Goal: Task Accomplishment & Management: Complete application form

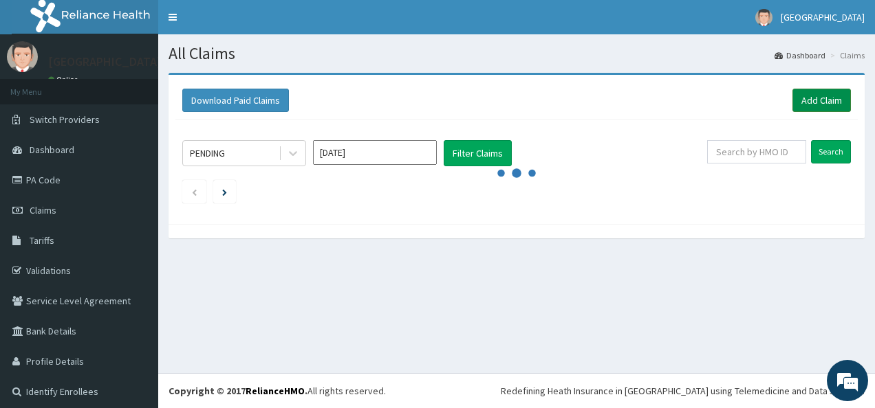
click at [805, 92] on link "Add Claim" at bounding box center [821, 100] width 58 height 23
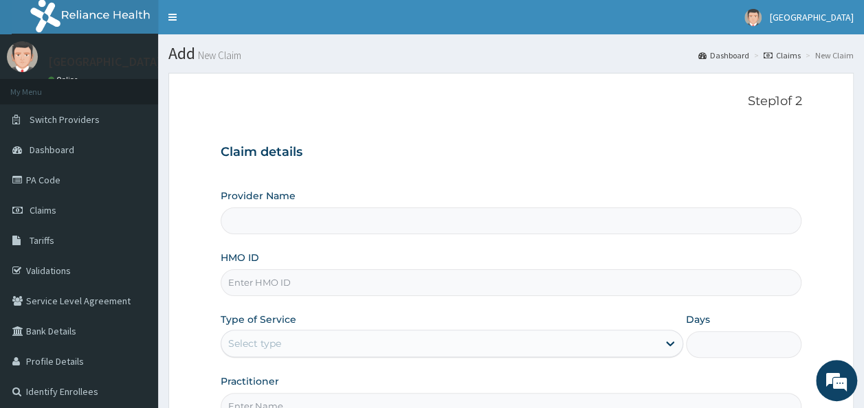
click at [261, 276] on input "HMO ID" at bounding box center [512, 283] width 582 height 27
paste input "ISW/10383/B"
type input "ISW/10383/B"
type input "[GEOGRAPHIC_DATA]"
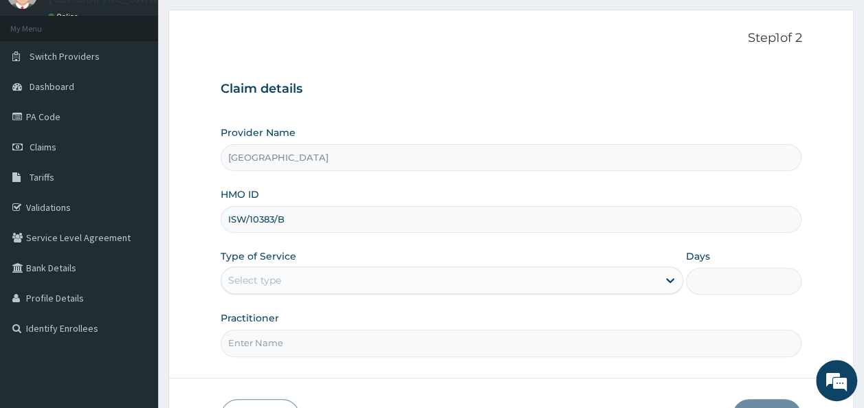
type input "ISW/10383/B"
click at [367, 276] on div "Select type" at bounding box center [439, 281] width 437 height 22
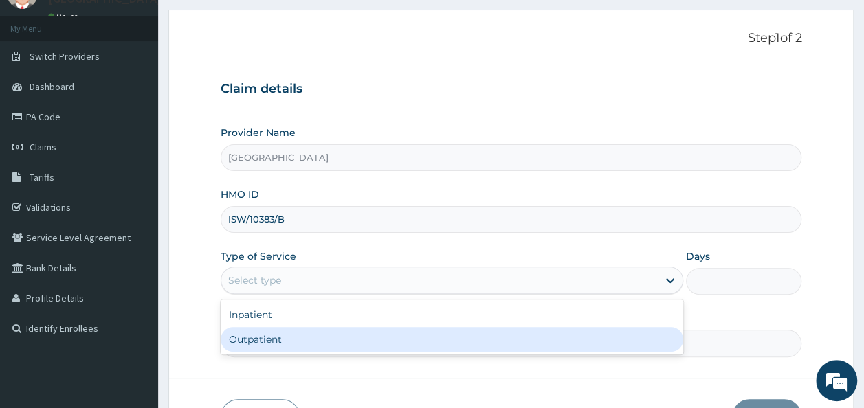
click at [269, 331] on div "Outpatient" at bounding box center [452, 339] width 463 height 25
type input "1"
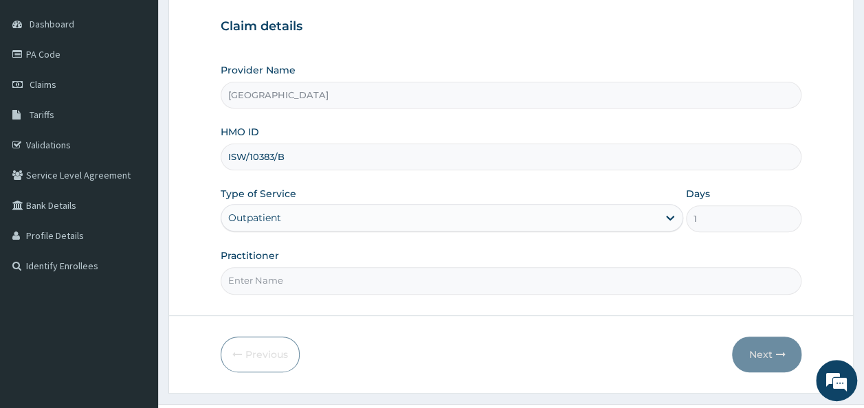
scroll to position [154, 0]
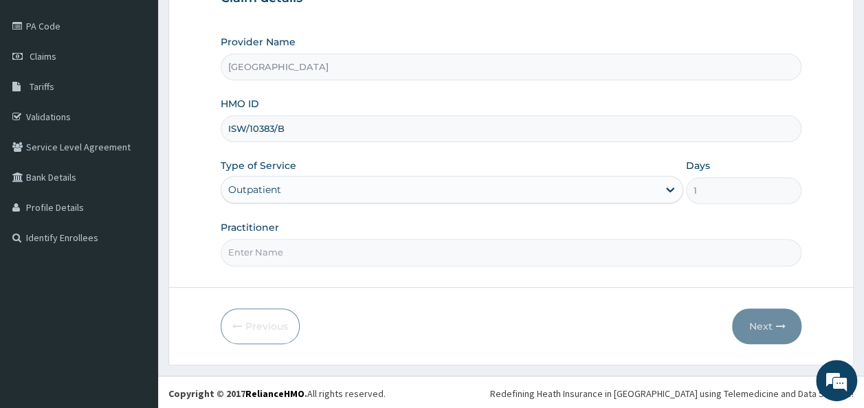
click at [263, 239] on input "Practitioner" at bounding box center [512, 252] width 582 height 27
type input "Prof Jemilohun"
click at [770, 323] on button "Next" at bounding box center [766, 327] width 69 height 36
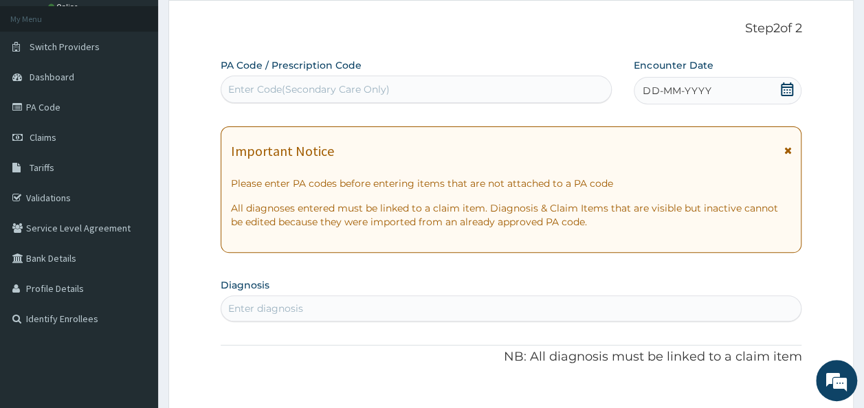
scroll to position [72, 0]
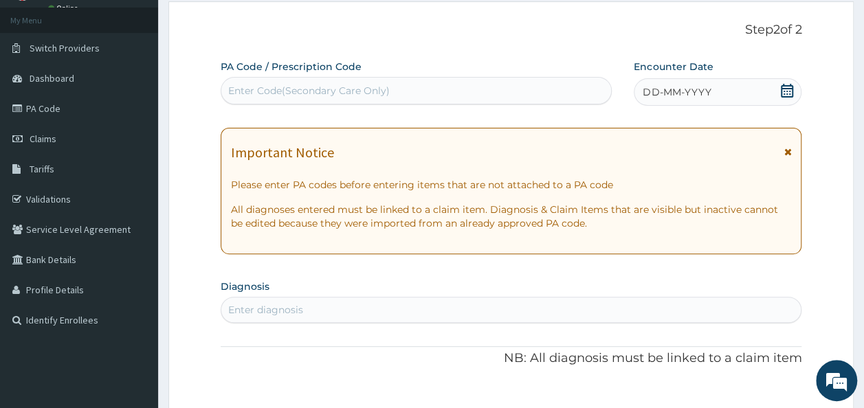
click at [296, 84] on div "Enter Code(Secondary Care Only)" at bounding box center [309, 91] width 162 height 14
paste input "PA/E0528B"
type input "PA/E0528B"
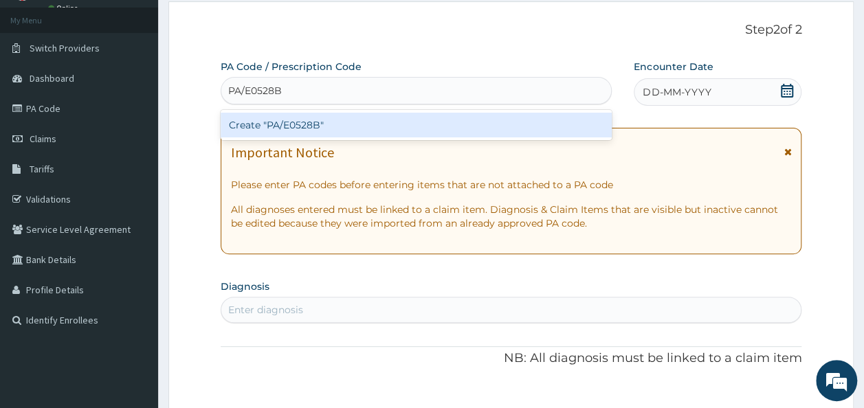
click at [294, 120] on div "Create "PA/E0528B"" at bounding box center [417, 125] width 392 height 25
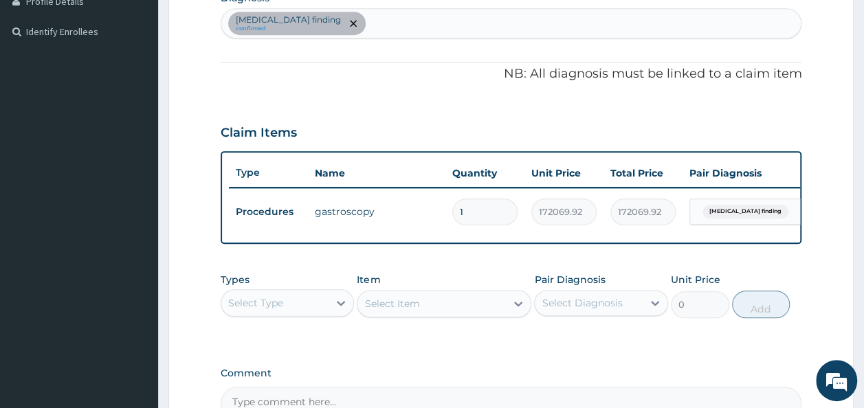
scroll to position [526, 0]
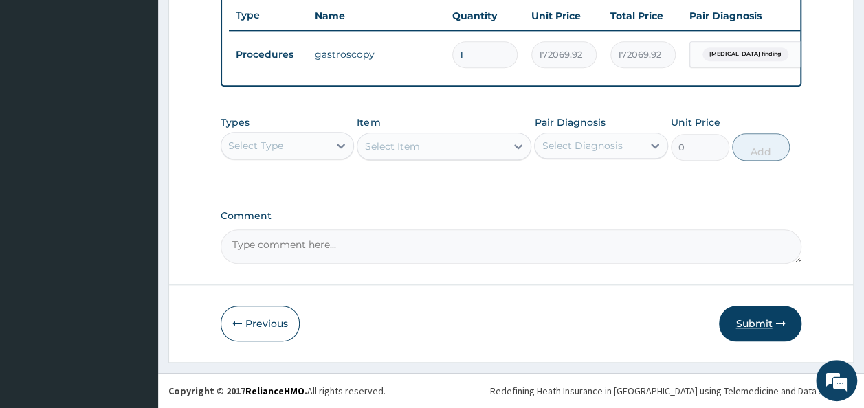
click at [756, 312] on button "Submit" at bounding box center [760, 324] width 83 height 36
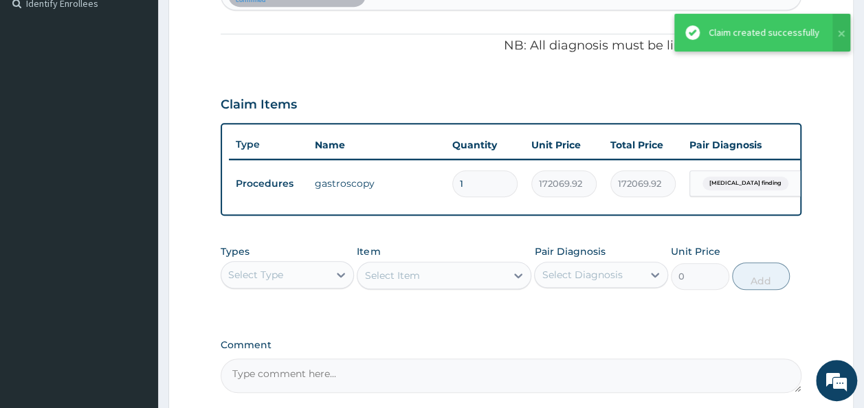
scroll to position [371, 0]
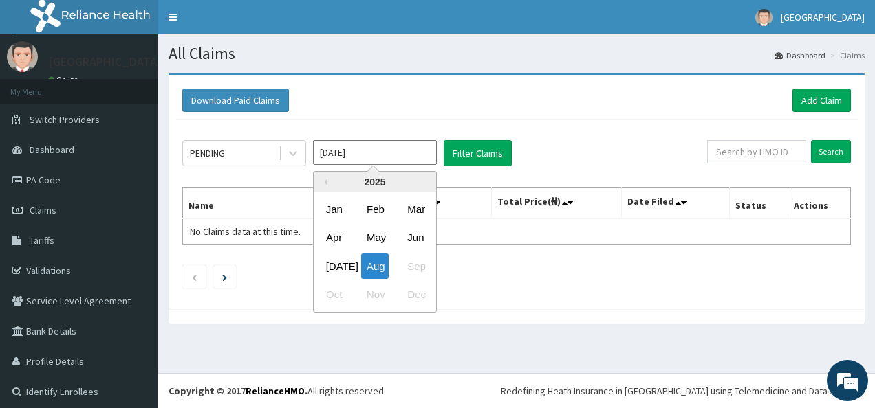
click at [341, 155] on input "[DATE]" at bounding box center [375, 152] width 124 height 25
click at [336, 263] on div "Jul" at bounding box center [334, 266] width 28 height 25
type input "Jul 2025"
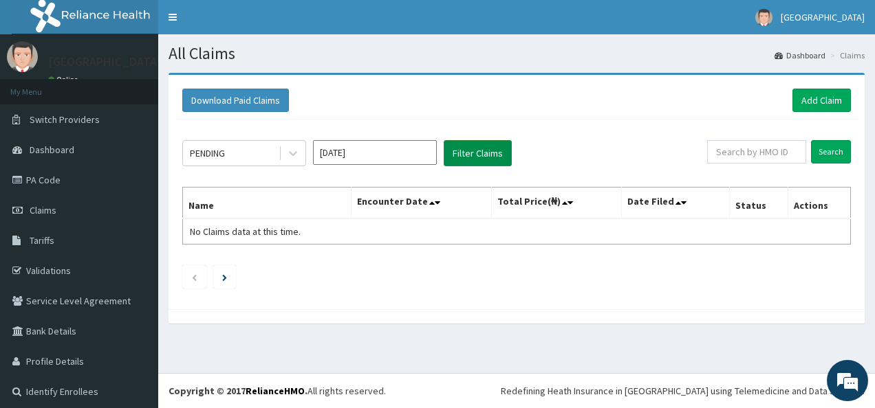
click at [462, 157] on button "Filter Claims" at bounding box center [477, 153] width 68 height 26
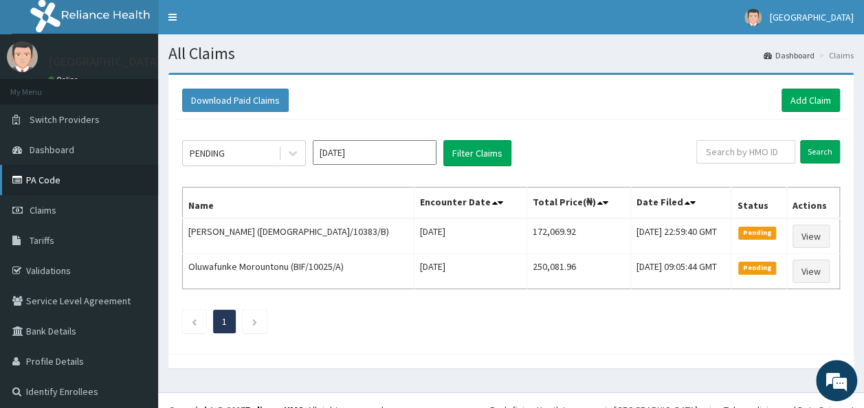
click at [54, 184] on link "PA Code" at bounding box center [79, 180] width 158 height 30
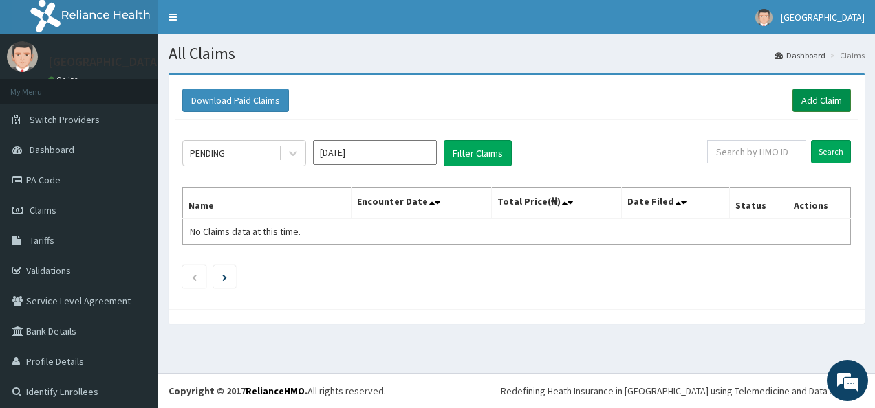
click at [828, 99] on link "Add Claim" at bounding box center [821, 100] width 58 height 23
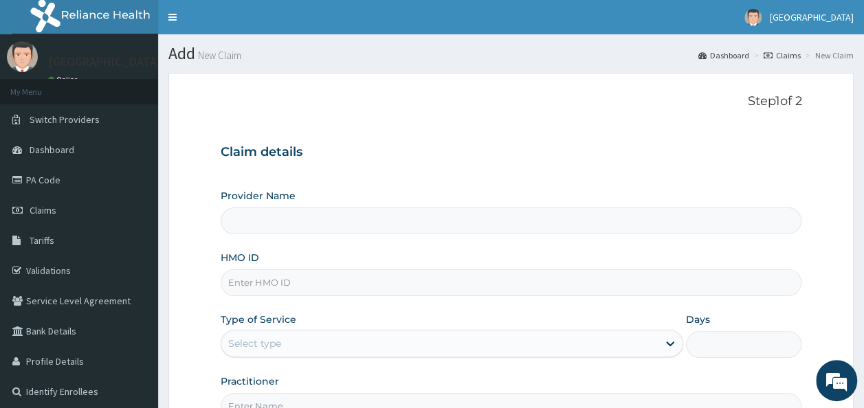
click at [299, 268] on div "HMO ID" at bounding box center [512, 273] width 582 height 45
click at [296, 274] on input "HMO ID" at bounding box center [512, 283] width 582 height 27
paste input "BIF/10025/A"
type input "BIF/10025/A"
type input "[GEOGRAPHIC_DATA]"
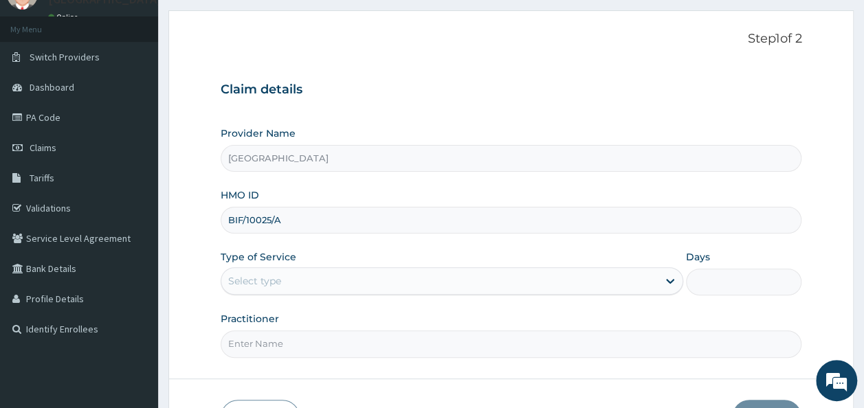
scroll to position [63, 0]
type input "BIF/10025/A"
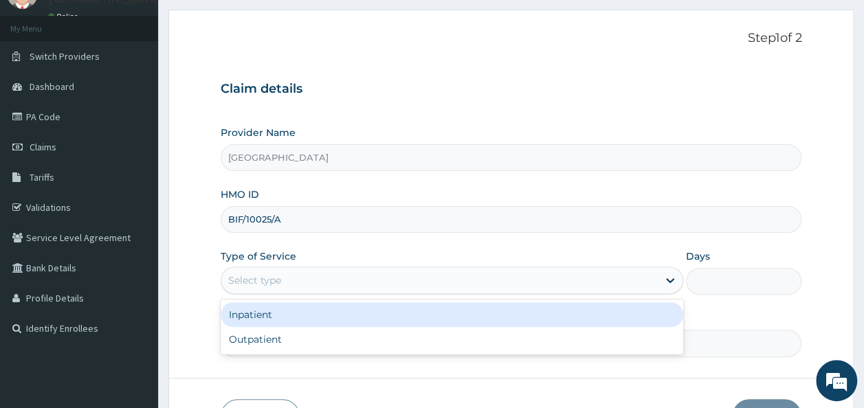
click at [296, 274] on div "Select type" at bounding box center [439, 281] width 437 height 22
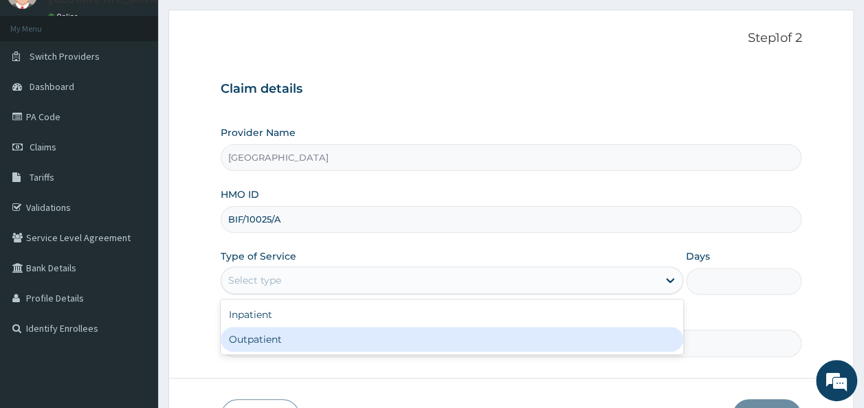
click at [257, 335] on div "Outpatient" at bounding box center [452, 339] width 463 height 25
type input "1"
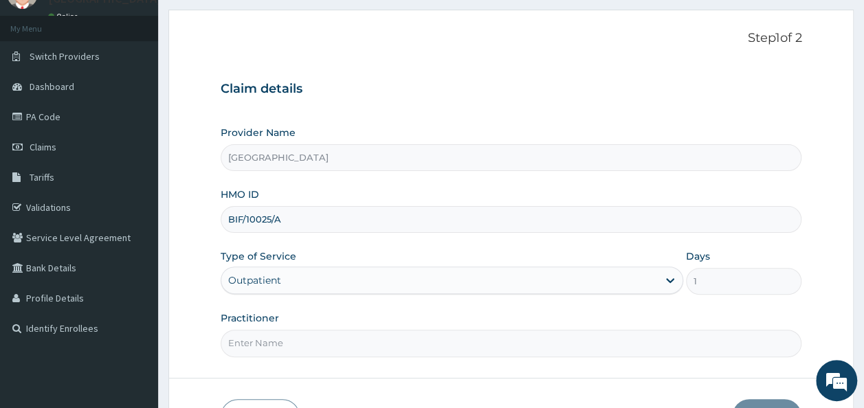
scroll to position [83, 0]
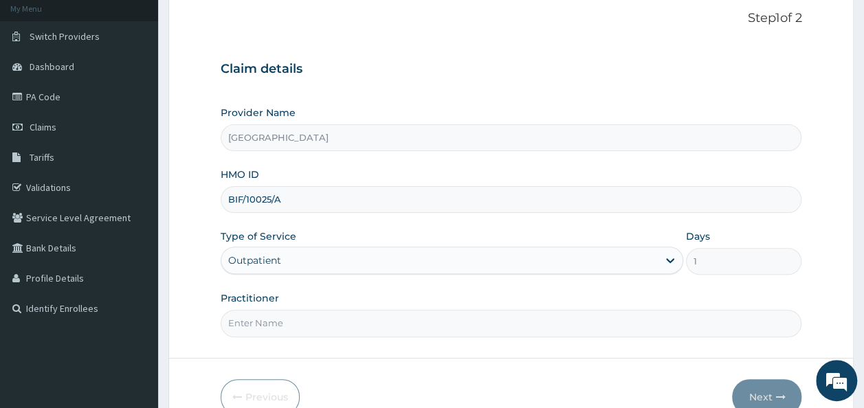
click at [257, 335] on form "Step 1 of 2 Claim details Provider Name Onehealth Medical Centre HMO ID BIF/100…" at bounding box center [510, 213] width 685 height 446
click at [255, 326] on input "Practitioner" at bounding box center [512, 323] width 582 height 27
type input "Nrs Dami"
click at [395, 366] on form "Step 1 of 2 Claim details Provider Name Onehealth Medical Centre HMO ID BIF/100…" at bounding box center [510, 213] width 685 height 446
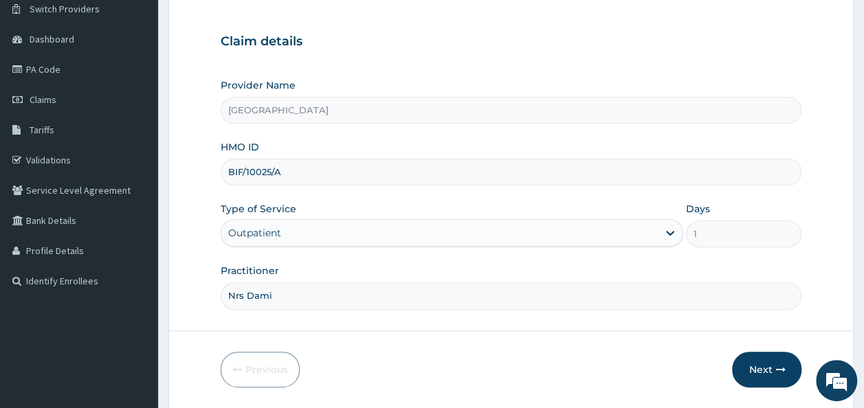
scroll to position [112, 0]
click at [763, 358] on button "Next" at bounding box center [766, 369] width 69 height 36
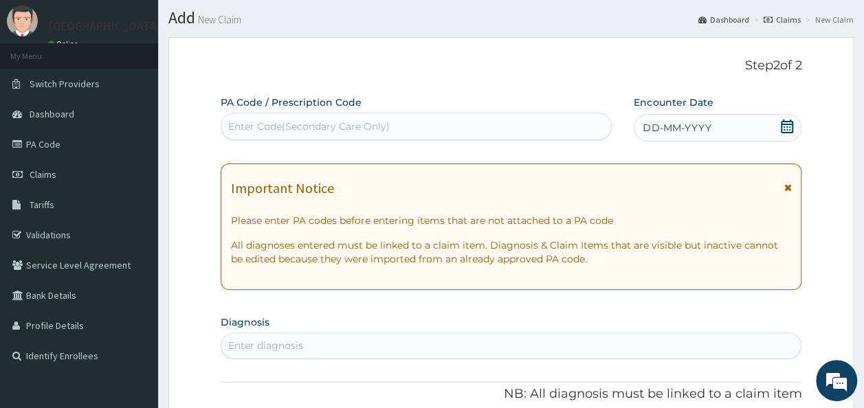
scroll to position [35, 0]
click at [389, 126] on div "Enter Code(Secondary Care Only)" at bounding box center [416, 127] width 391 height 22
paste input "PA/1EFF00"
type input "PA/1EFF00"
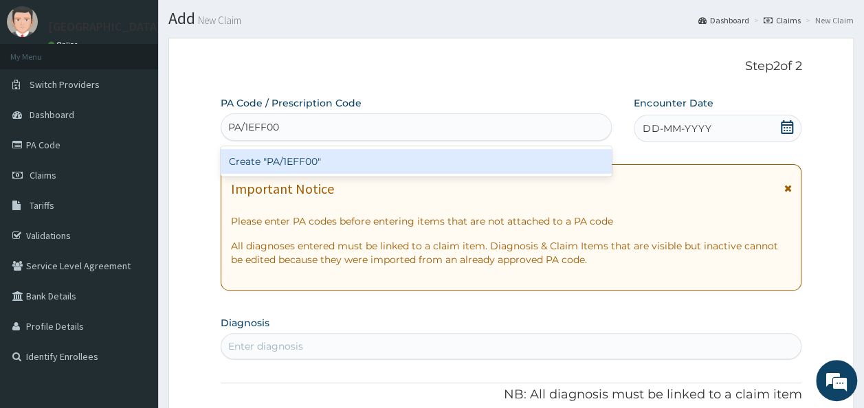
click at [289, 162] on div "Create "PA/1EFF00"" at bounding box center [417, 161] width 392 height 25
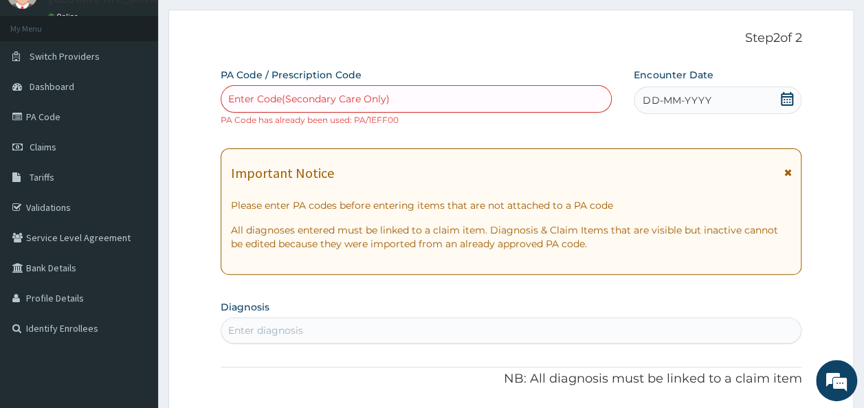
scroll to position [65, 0]
click at [45, 114] on link "PA Code" at bounding box center [79, 115] width 158 height 30
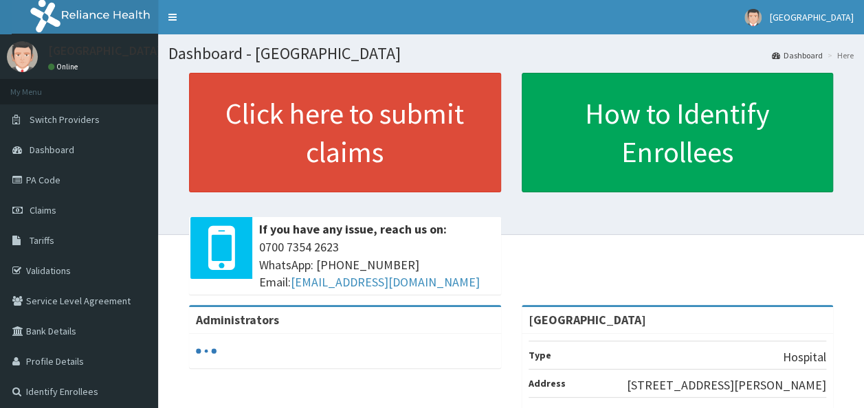
click at [54, 212] on span "Claims" at bounding box center [43, 210] width 27 height 12
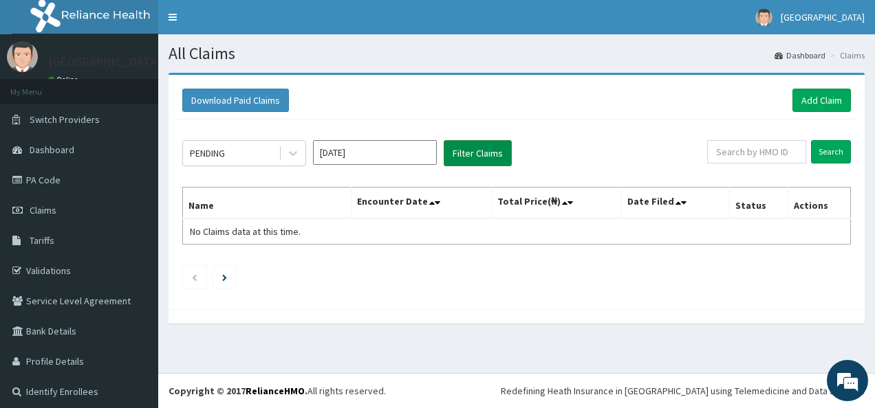
click at [471, 161] on button "Filter Claims" at bounding box center [477, 153] width 68 height 26
click at [488, 153] on button "Filter Claims" at bounding box center [477, 153] width 68 height 26
click at [72, 242] on link "Tariffs" at bounding box center [79, 241] width 158 height 30
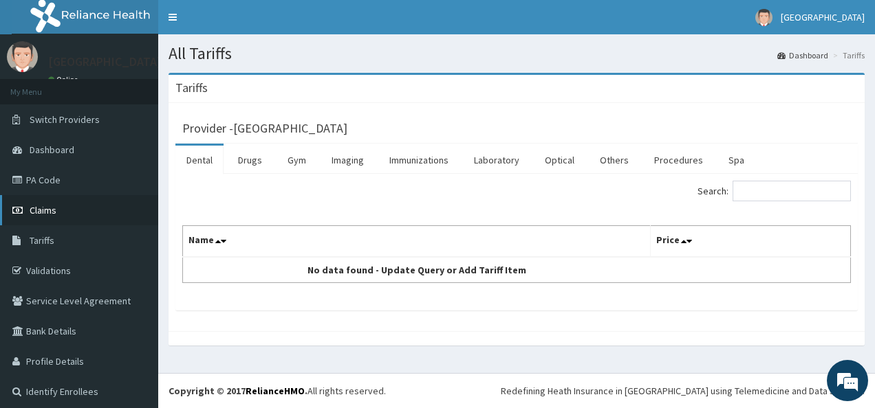
click at [63, 207] on link "Claims" at bounding box center [79, 210] width 158 height 30
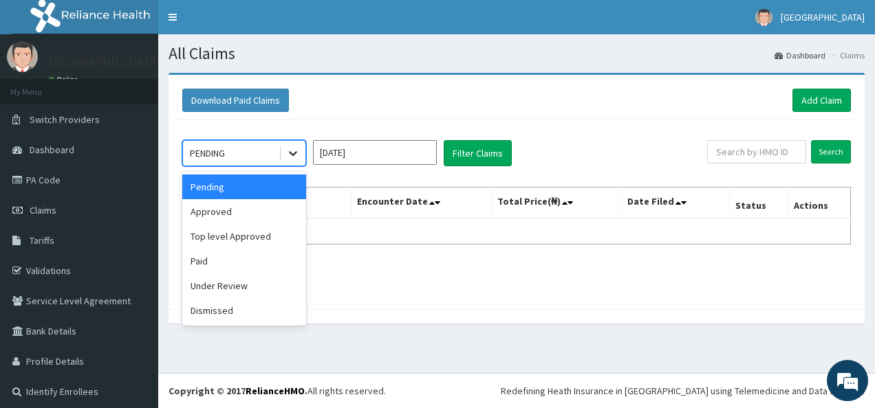
click at [294, 151] on icon at bounding box center [293, 153] width 14 height 14
click at [208, 210] on div "Approved" at bounding box center [244, 211] width 124 height 25
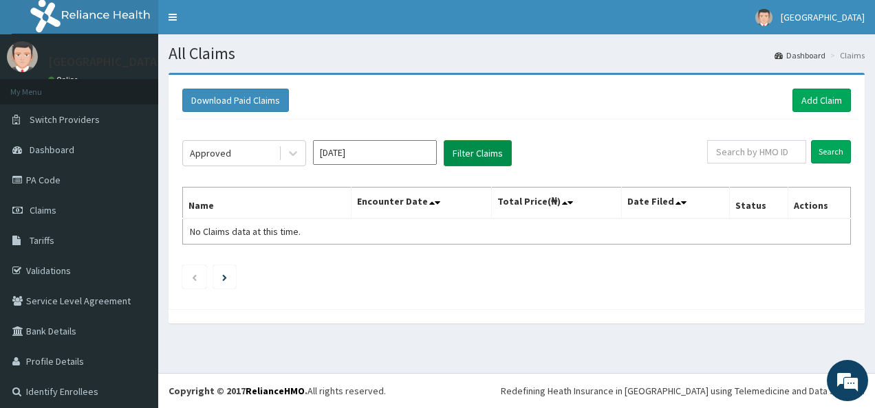
click at [472, 147] on button "Filter Claims" at bounding box center [477, 153] width 68 height 26
